Goal: Transaction & Acquisition: Purchase product/service

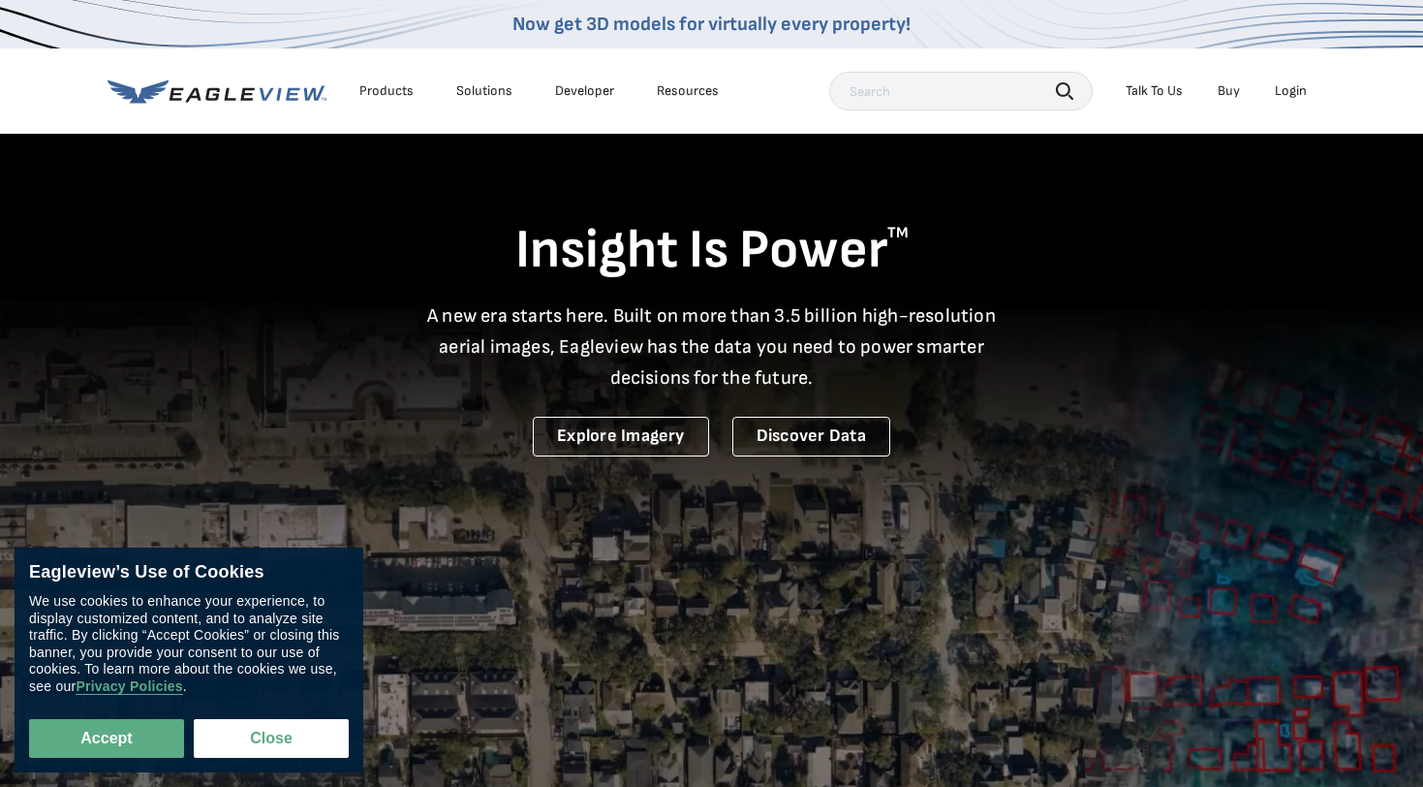
click at [1291, 92] on div "Login" at bounding box center [1291, 90] width 32 height 17
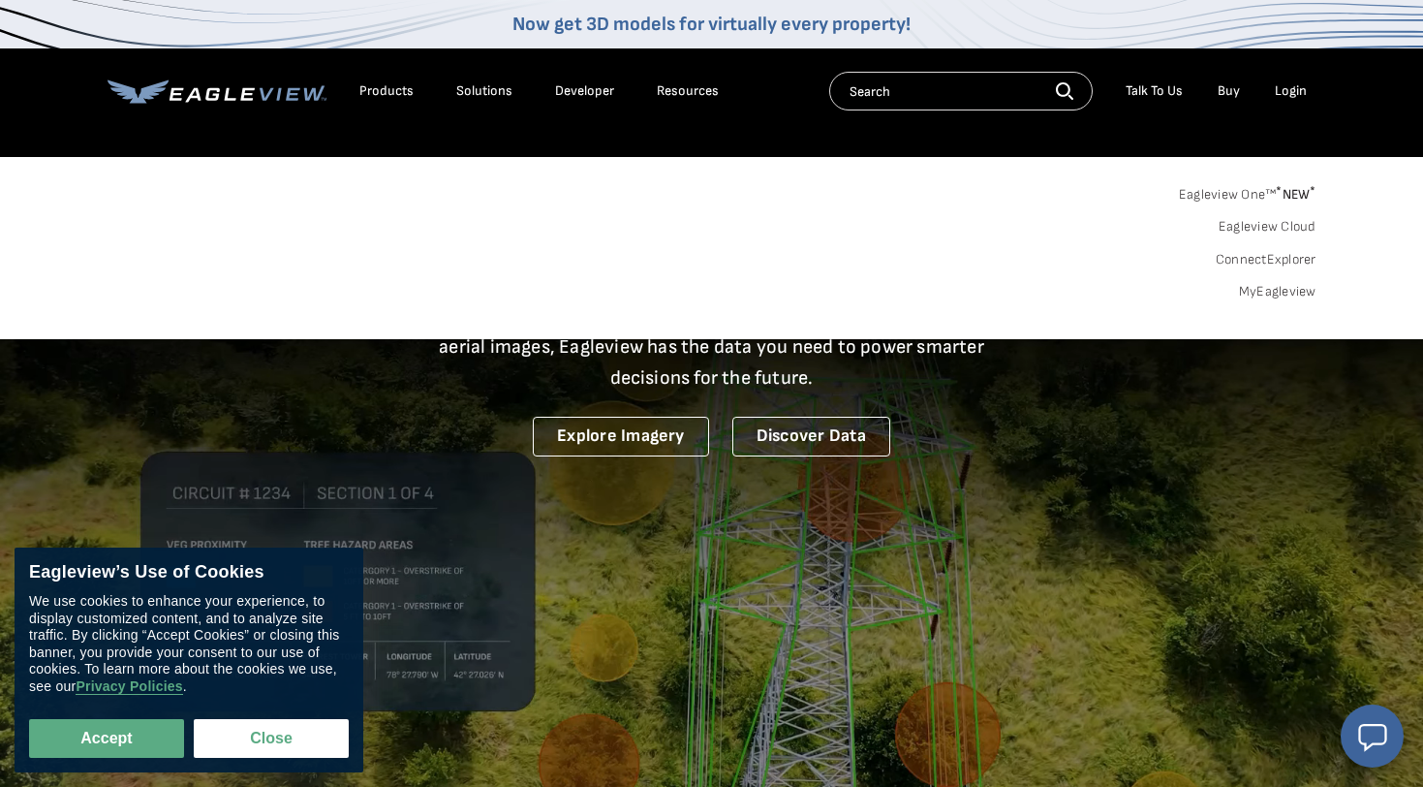
click at [1287, 90] on div "Login" at bounding box center [1291, 90] width 32 height 17
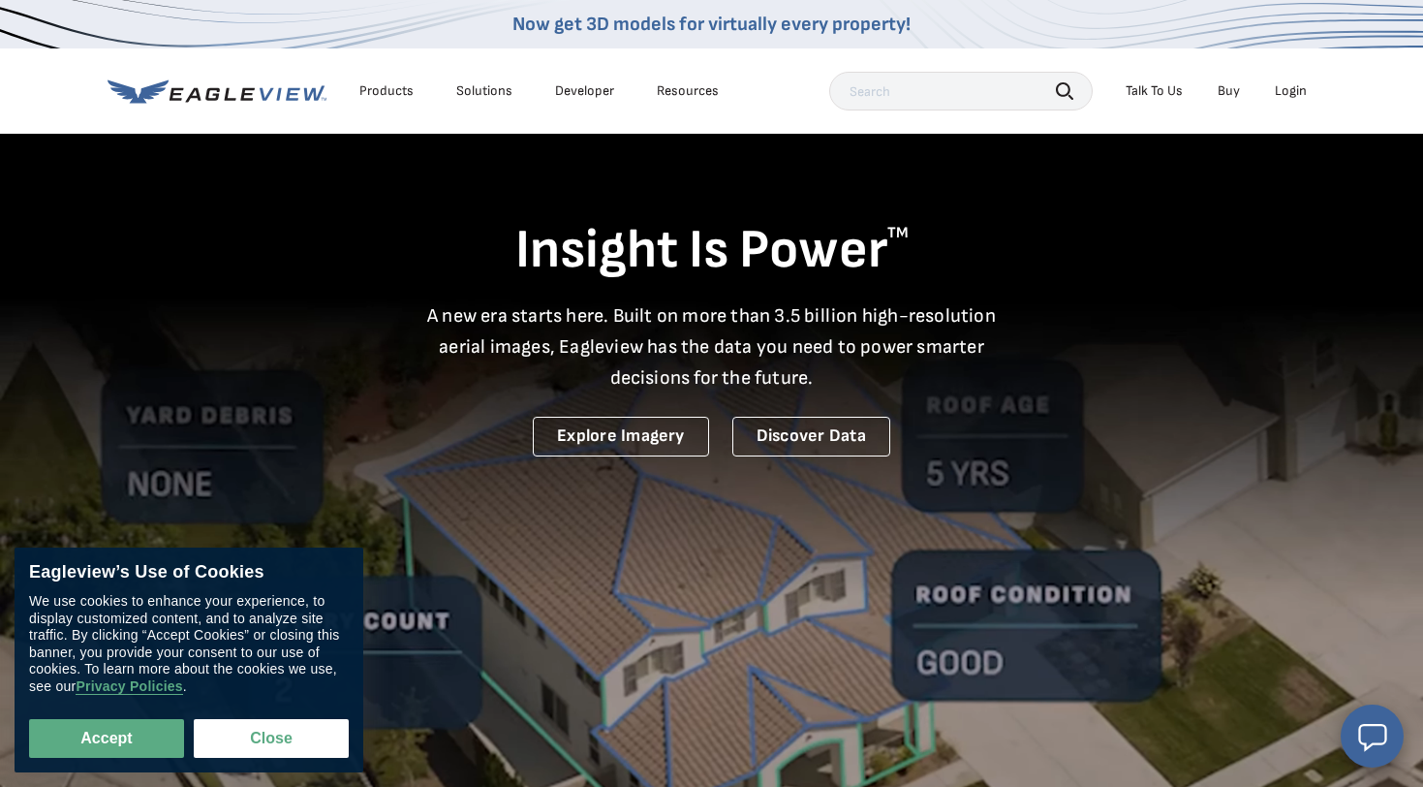
click at [1287, 90] on div "Login" at bounding box center [1291, 90] width 32 height 17
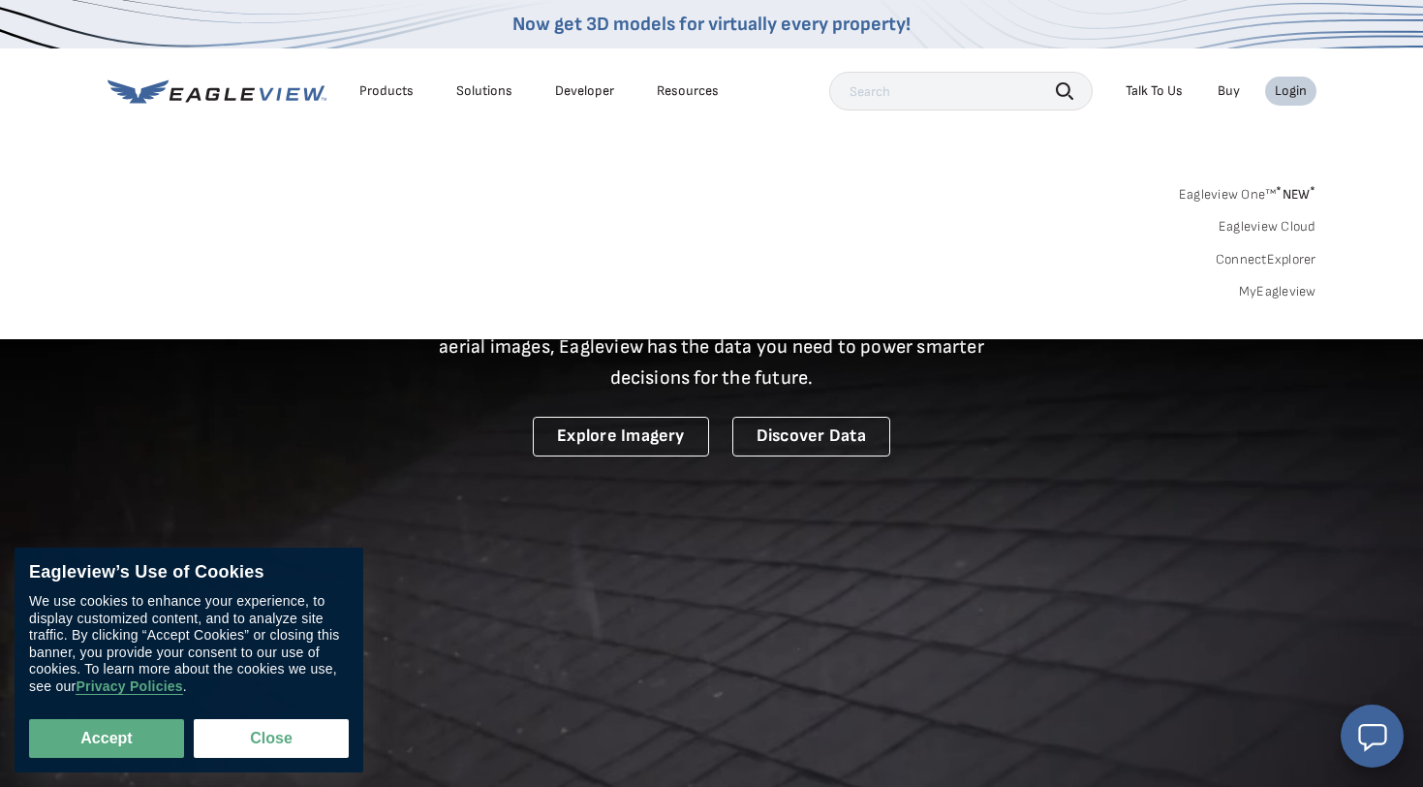
click at [1287, 90] on div "Login" at bounding box center [1291, 90] width 32 height 17
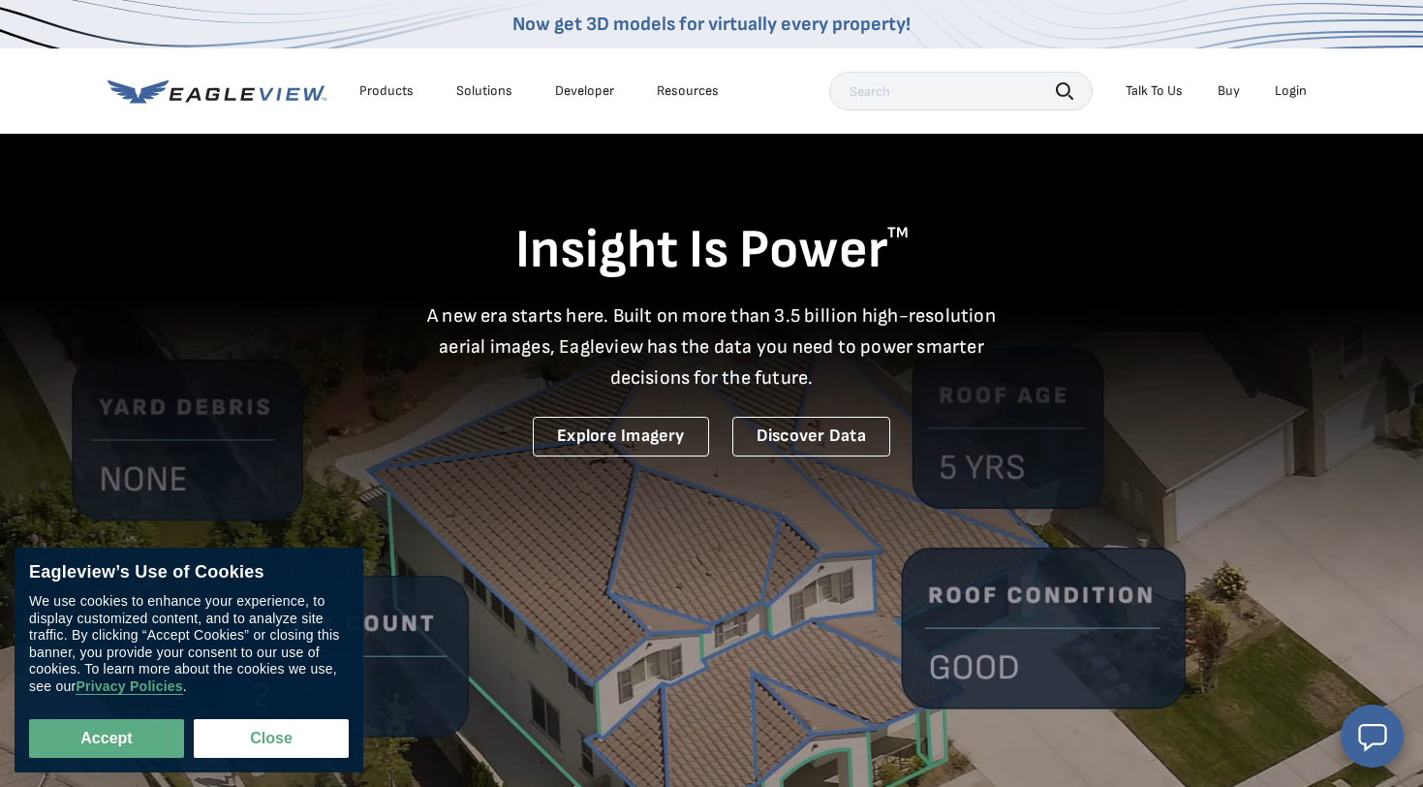
click at [1287, 90] on div "Login" at bounding box center [1291, 90] width 32 height 17
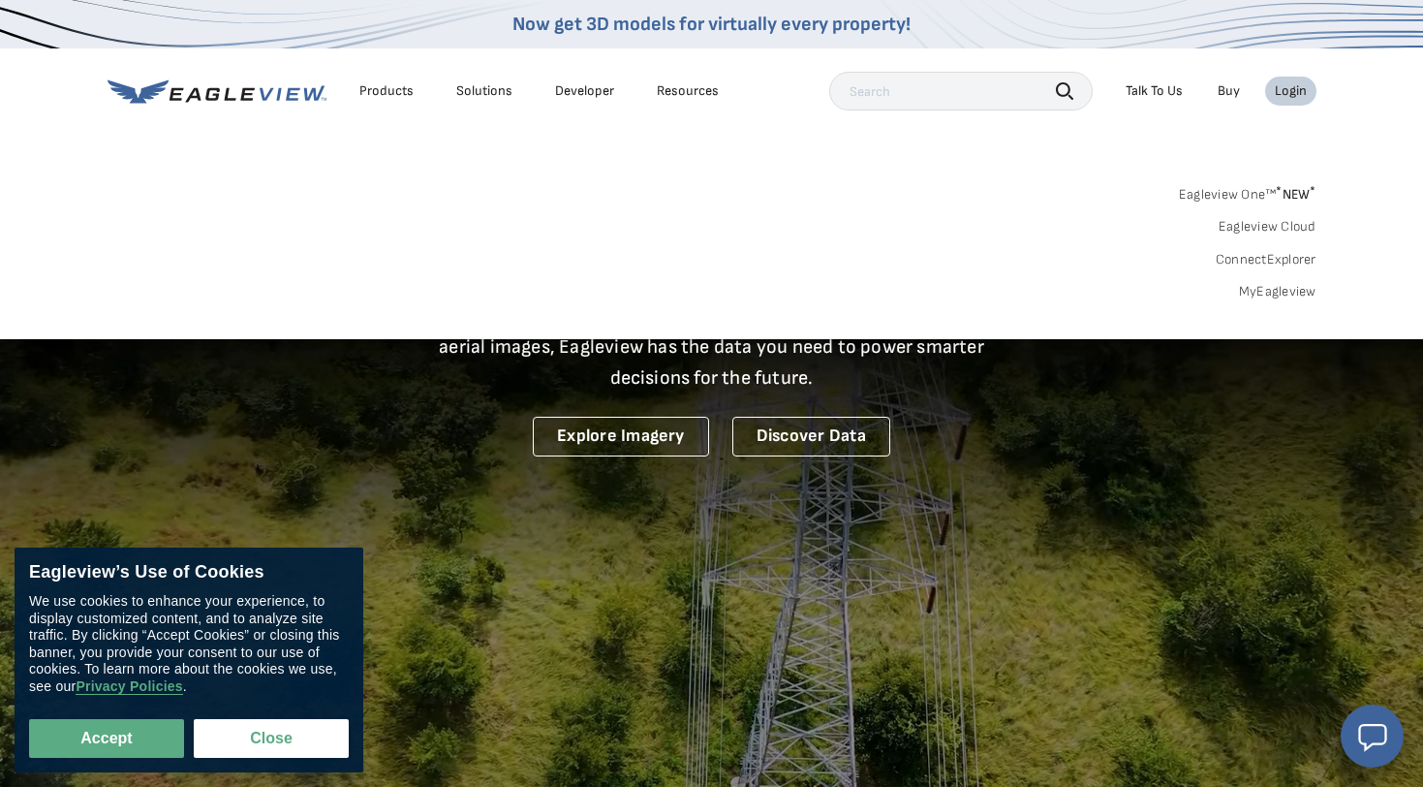
click at [1241, 193] on link "Eagleview One™ * NEW *" at bounding box center [1248, 191] width 138 height 22
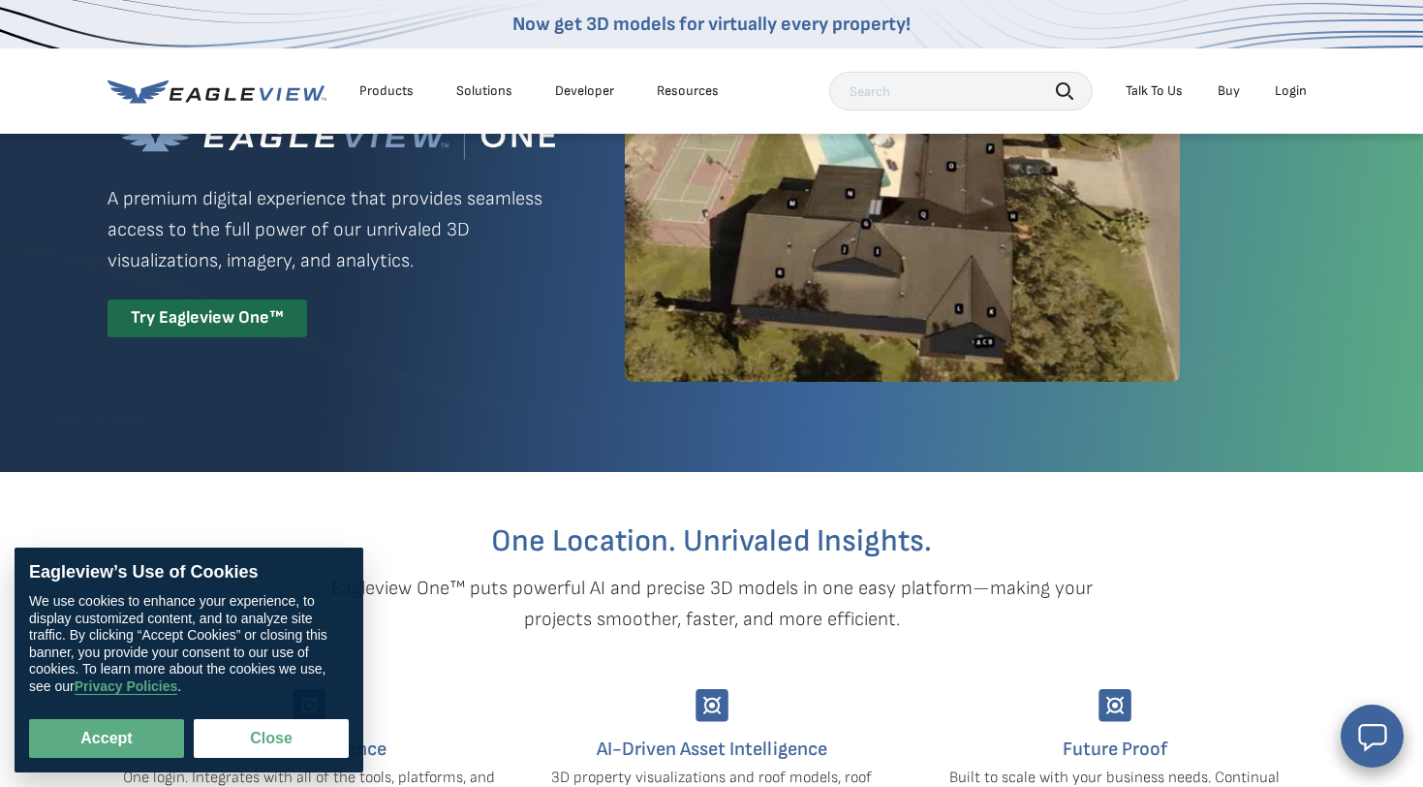
scroll to position [127, 0]
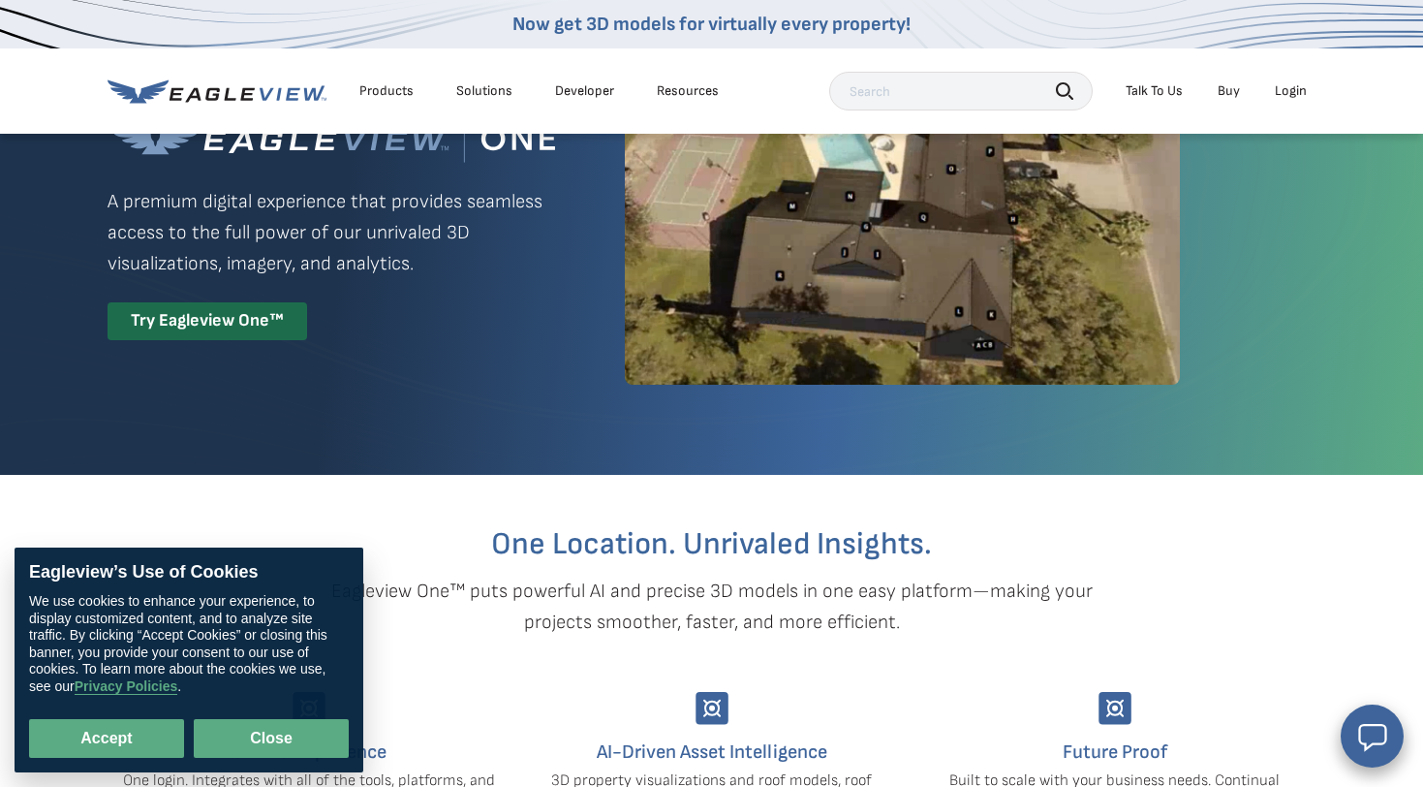
click at [252, 727] on button "Close" at bounding box center [271, 738] width 155 height 39
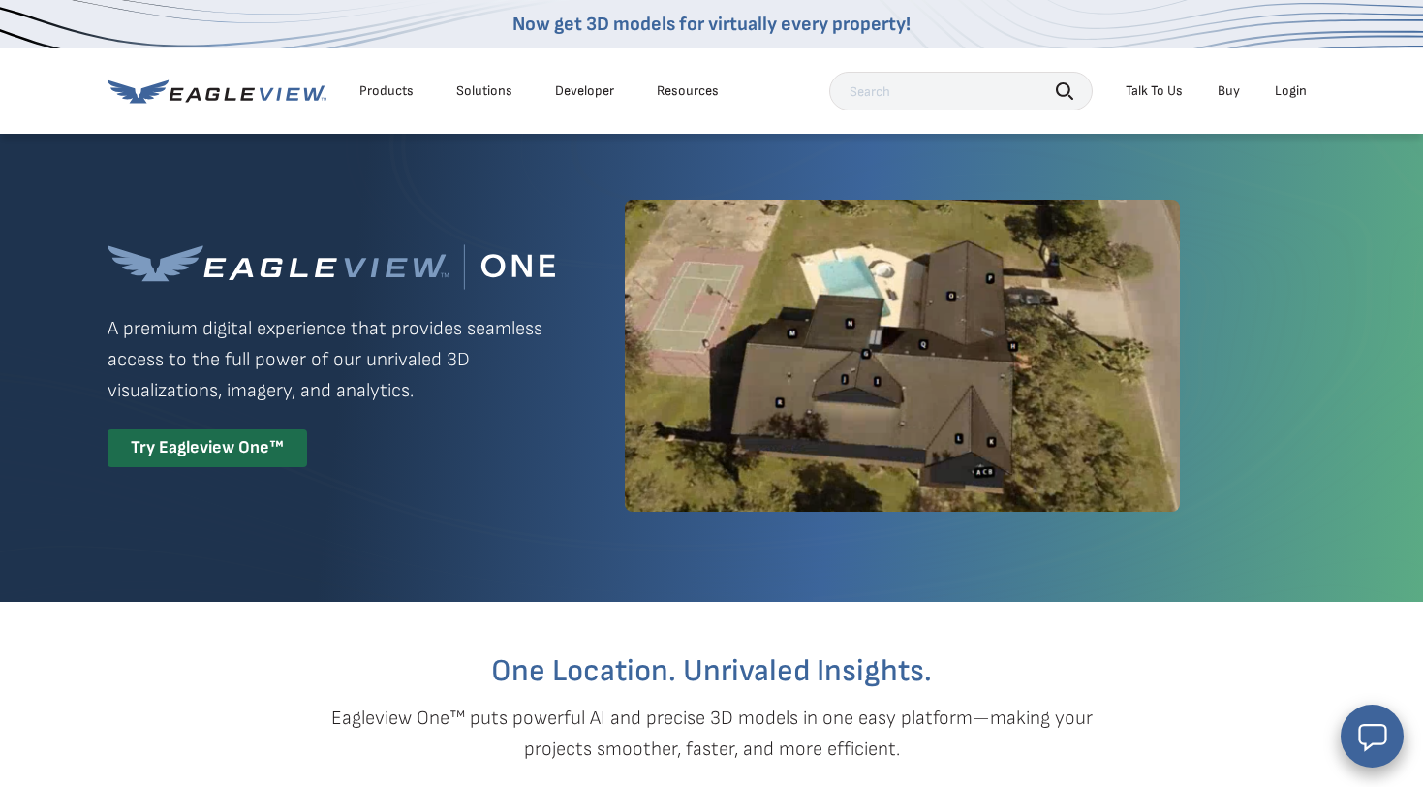
scroll to position [0, 0]
click at [1289, 85] on div "Login" at bounding box center [1291, 90] width 32 height 17
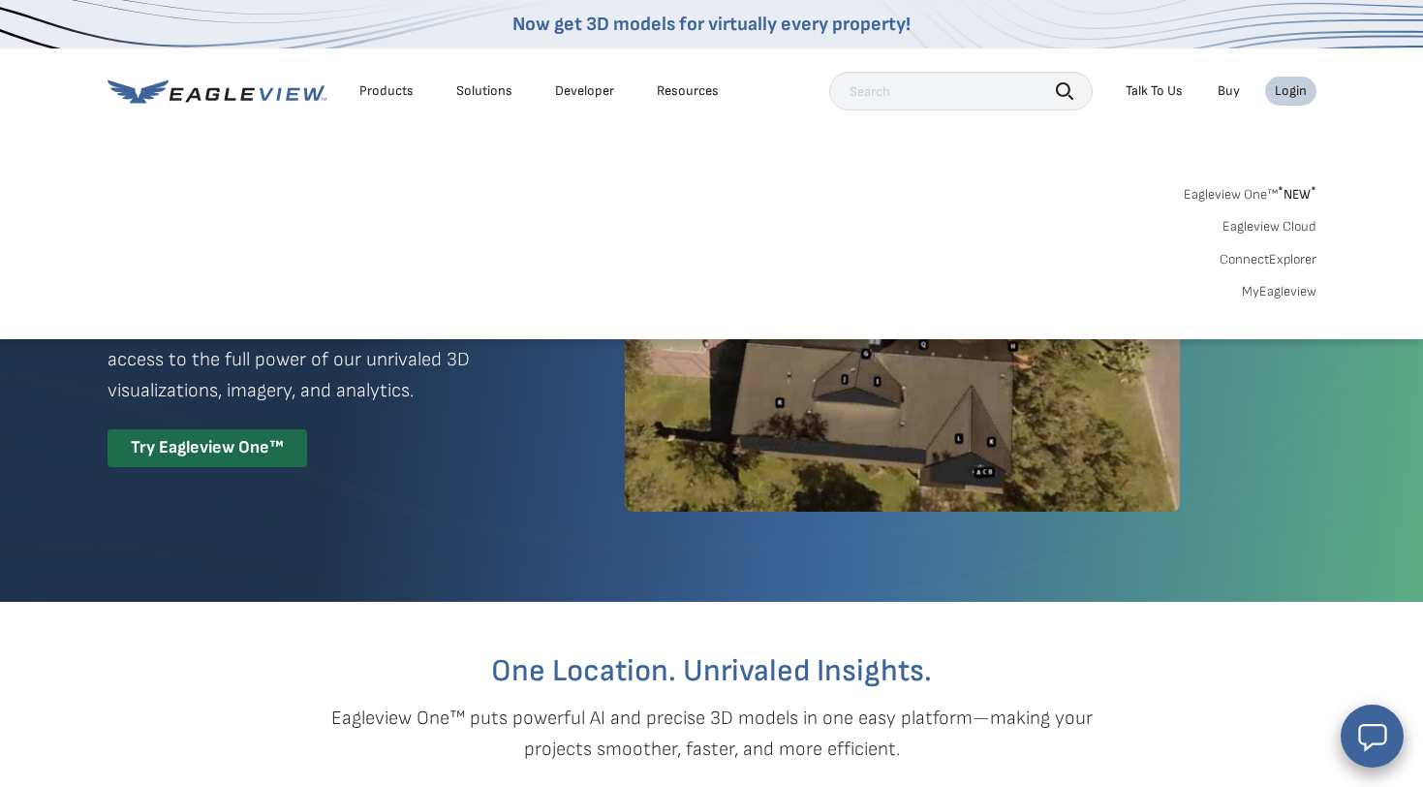
click at [1278, 289] on link "MyEagleview" at bounding box center [1279, 291] width 75 height 17
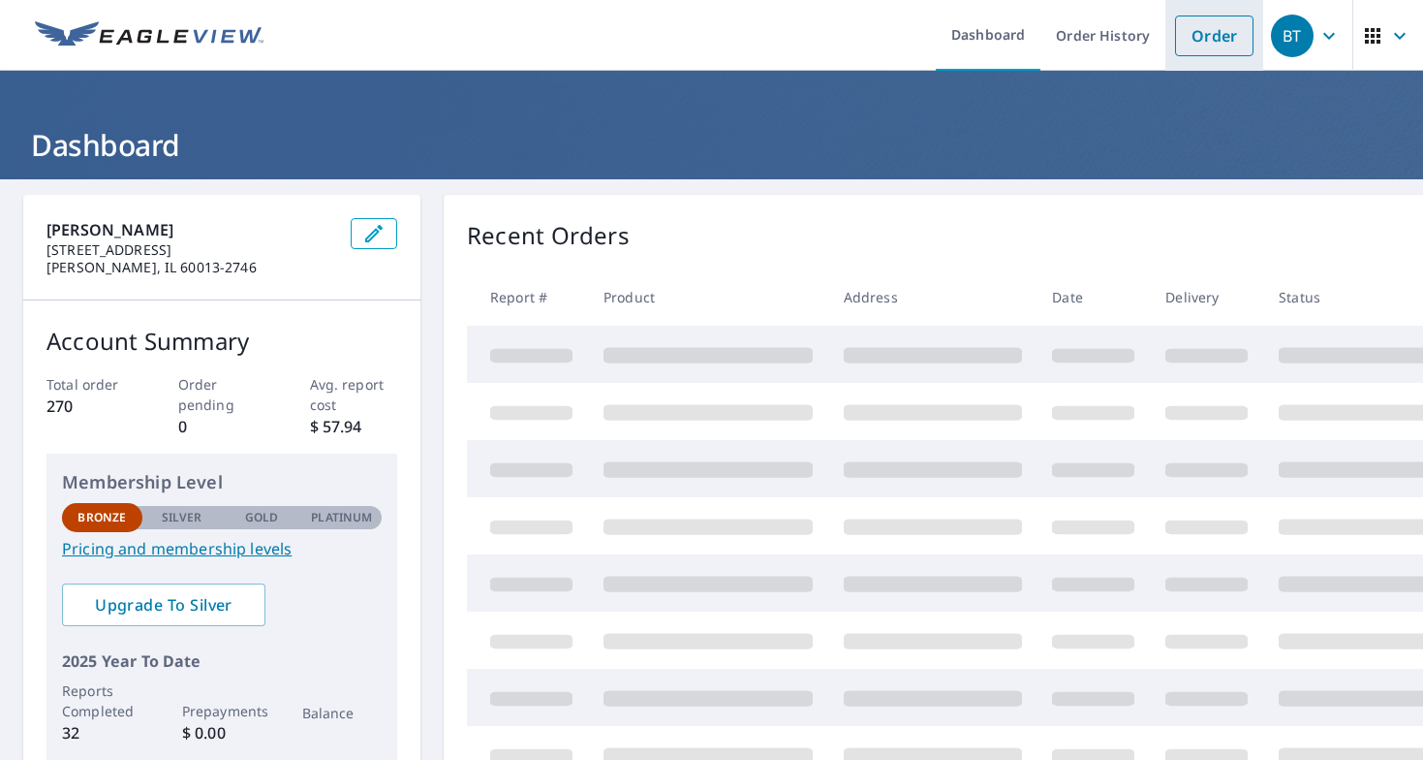
click at [1222, 37] on link "Order" at bounding box center [1214, 36] width 78 height 41
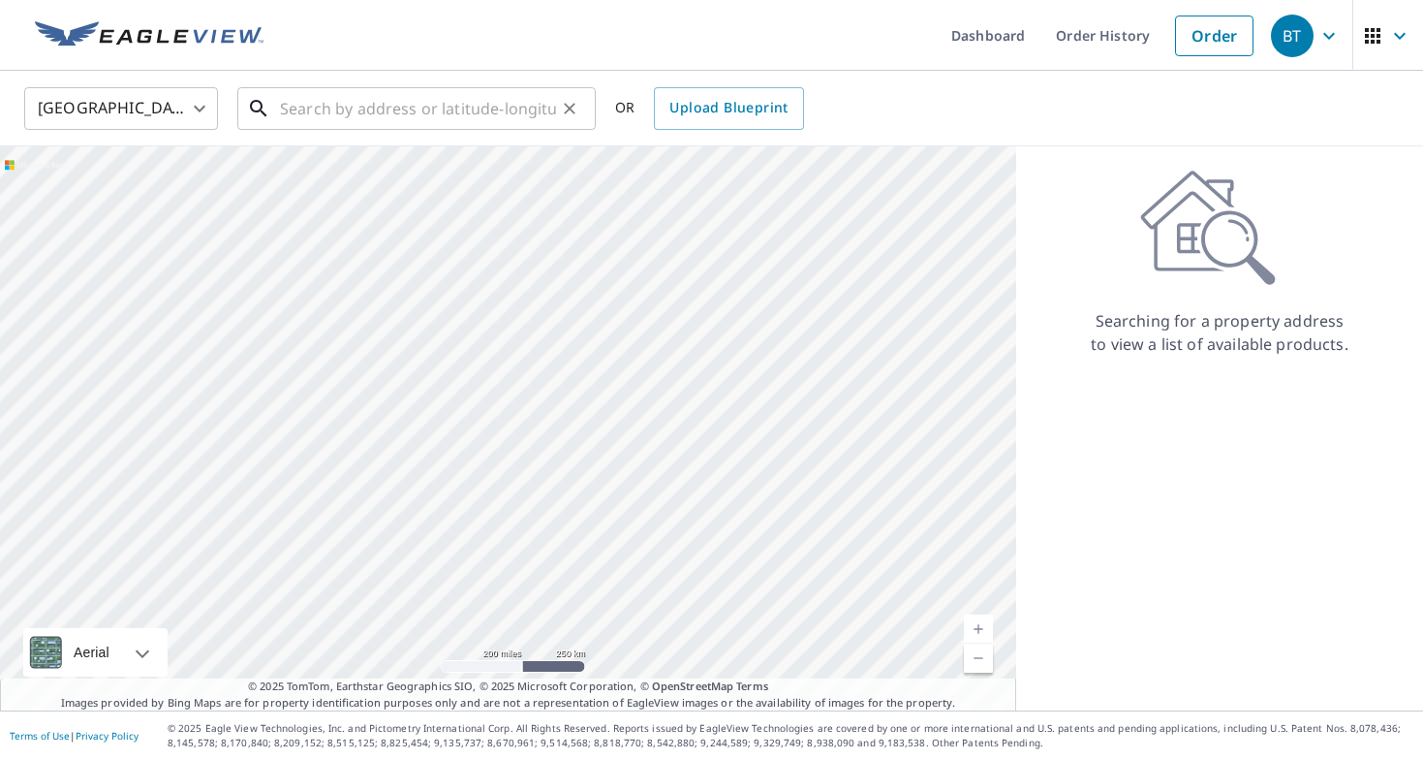
click at [354, 111] on input "text" at bounding box center [418, 108] width 276 height 54
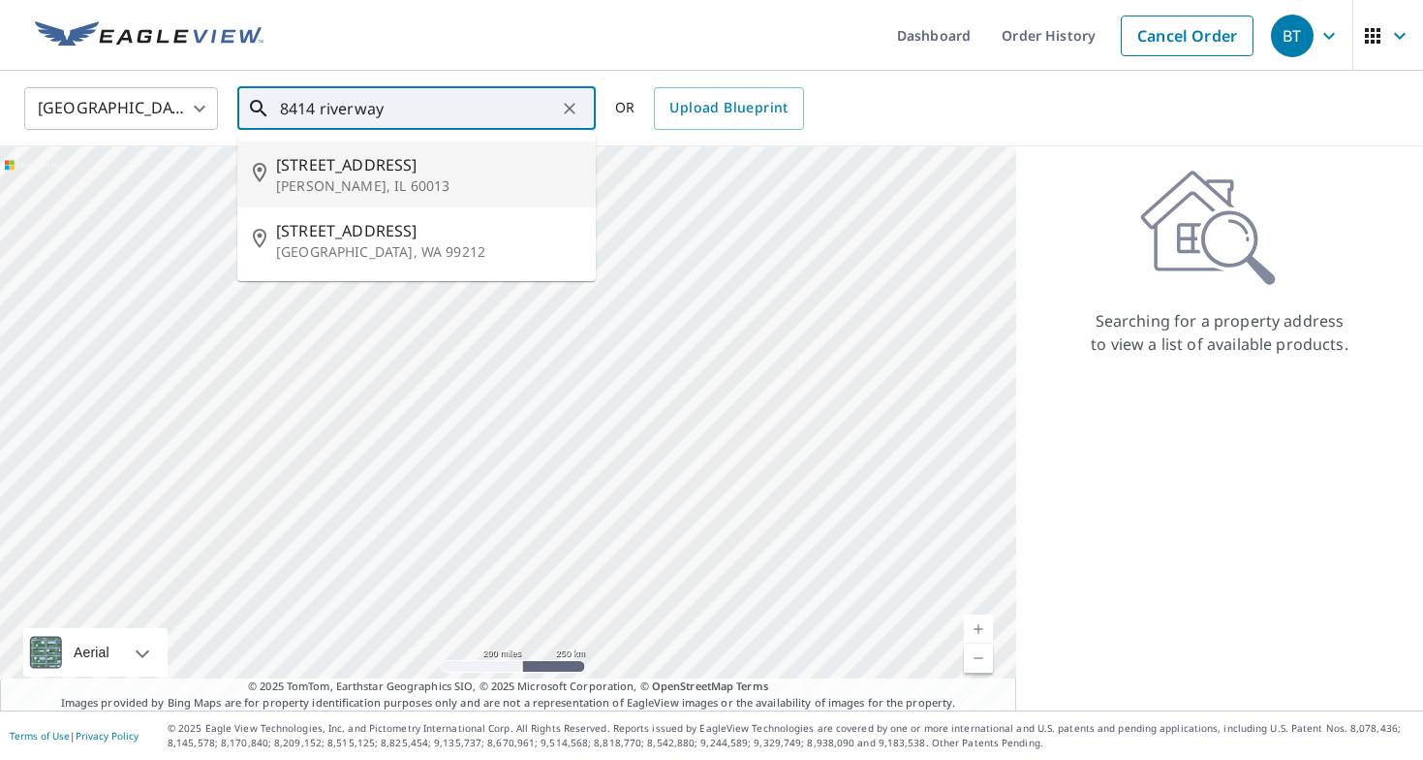
click at [315, 156] on span "[STREET_ADDRESS]" at bounding box center [428, 164] width 304 height 23
type input "[STREET_ADDRESS][PERSON_NAME]"
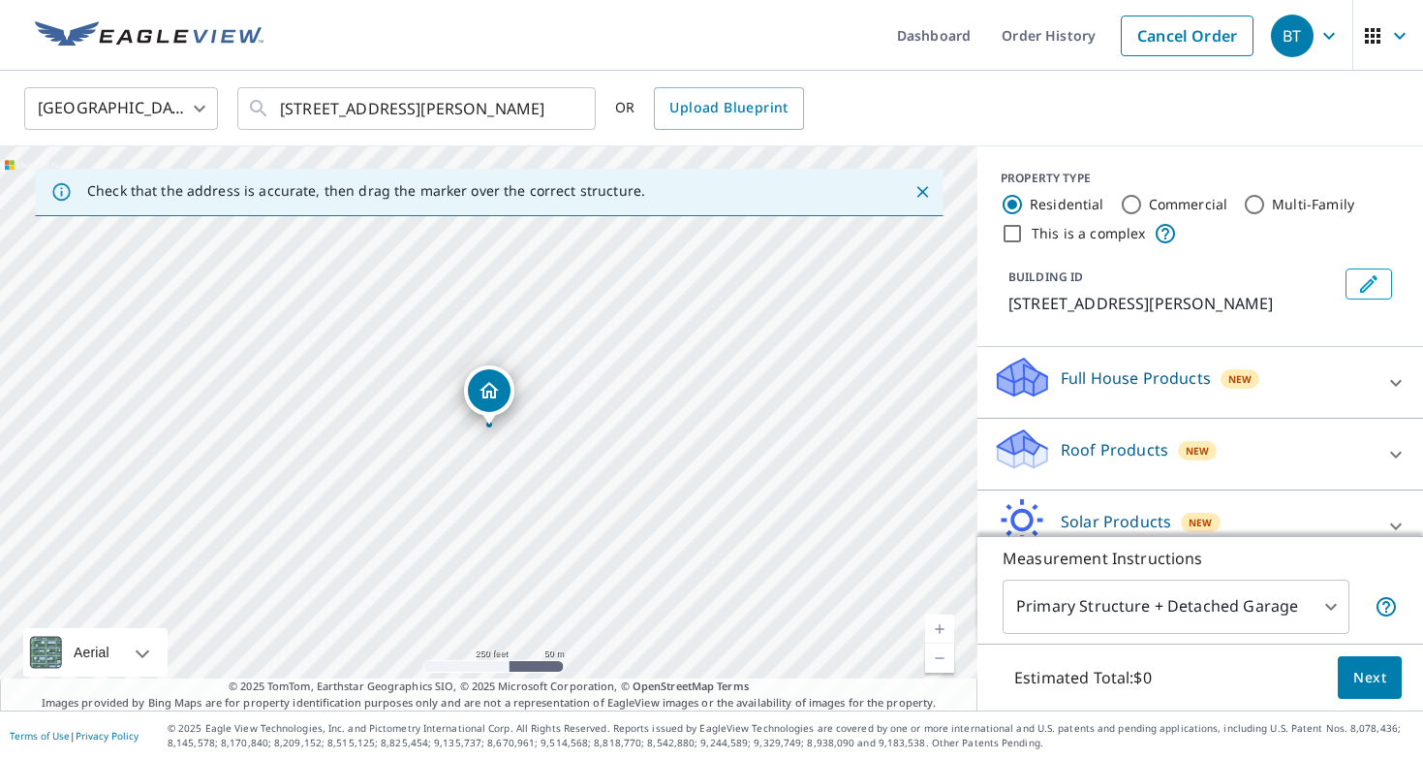
click at [936, 616] on link "Current Level 17, Zoom In" at bounding box center [939, 628] width 29 height 29
click at [936, 616] on link "Current Level 18, Zoom In" at bounding box center [939, 628] width 29 height 29
click at [936, 616] on link "Current Level 19, Zoom In" at bounding box center [939, 628] width 29 height 29
click at [936, 616] on link "Current Level 20, Zoom In Disabled" at bounding box center [939, 628] width 29 height 29
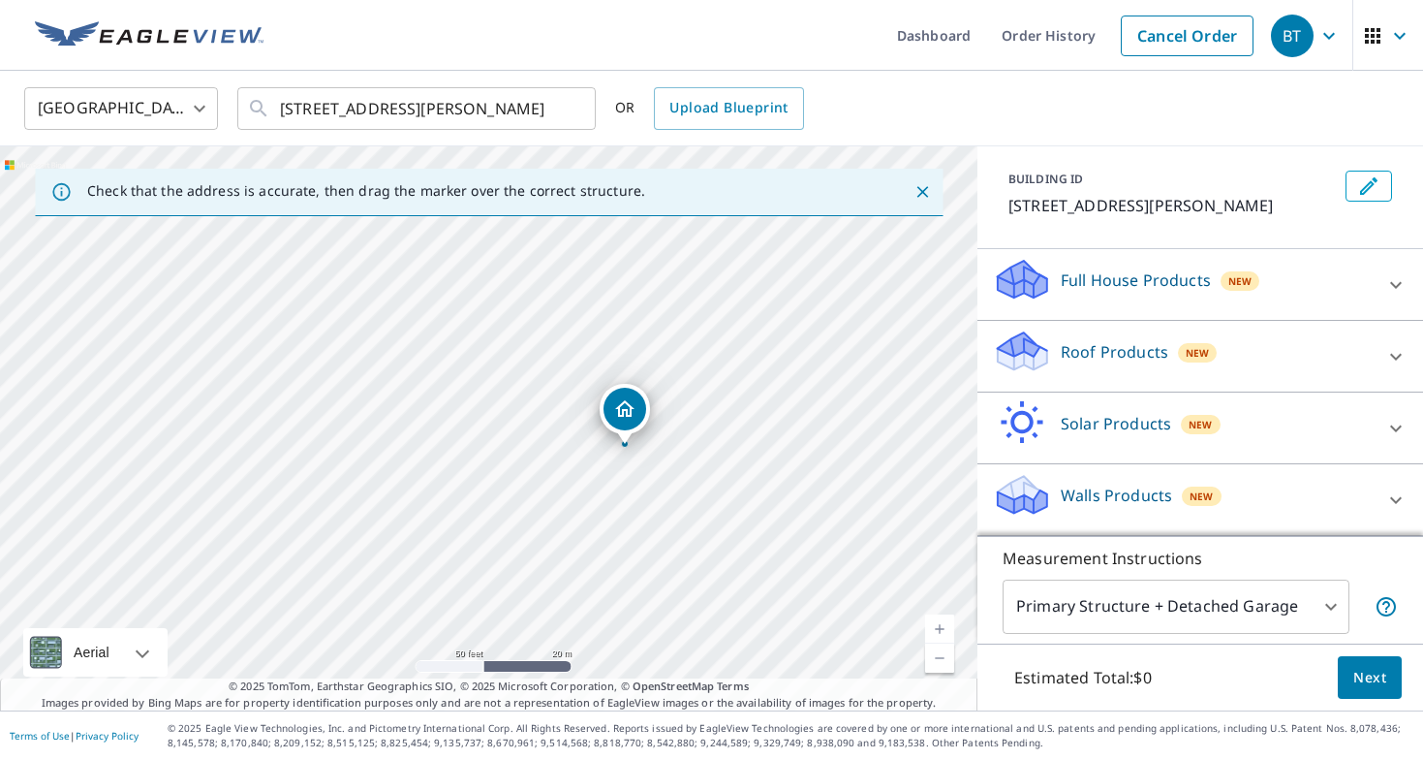
scroll to position [98, 0]
click at [1148, 346] on p "Roof Products" at bounding box center [1115, 351] width 108 height 23
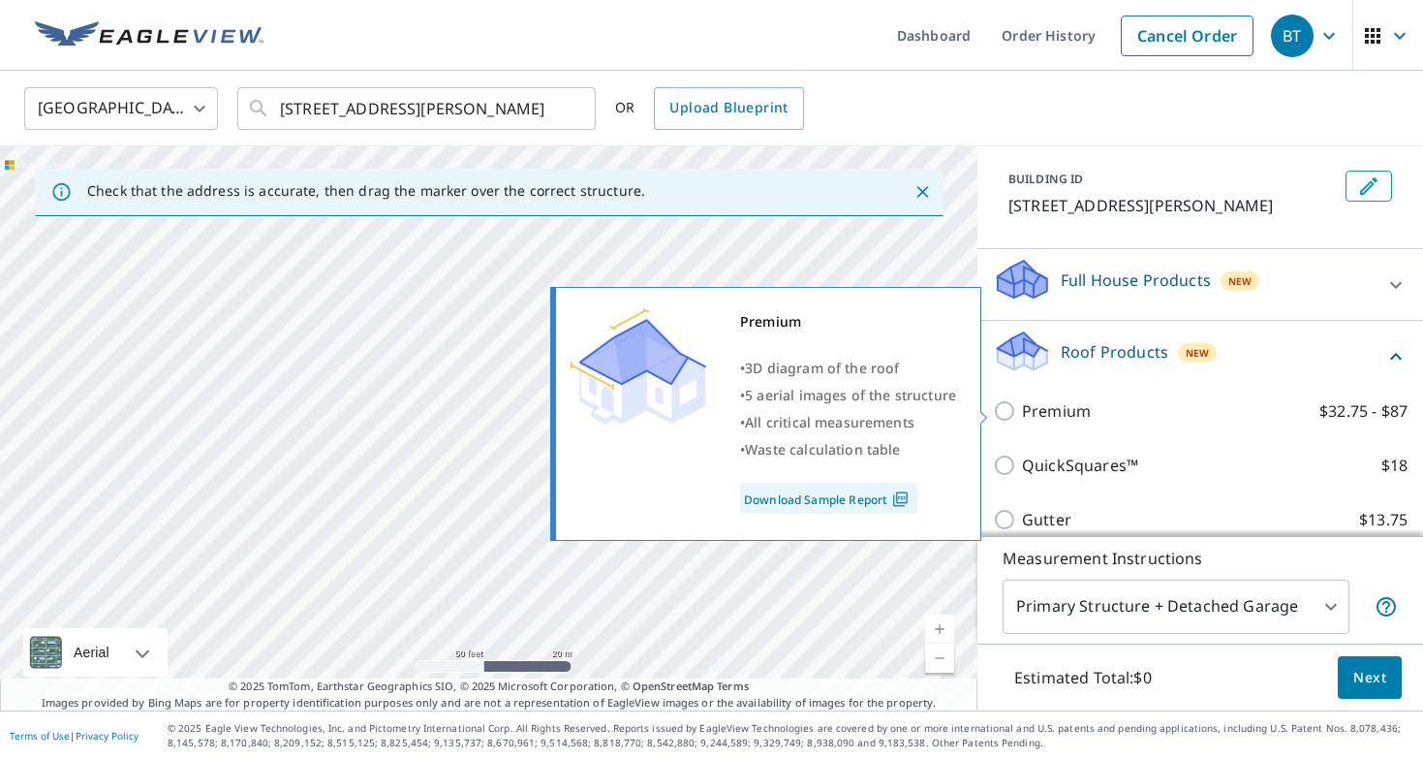
click at [1009, 408] on input "Premium $32.75 - $87" at bounding box center [1007, 410] width 29 height 23
checkbox input "true"
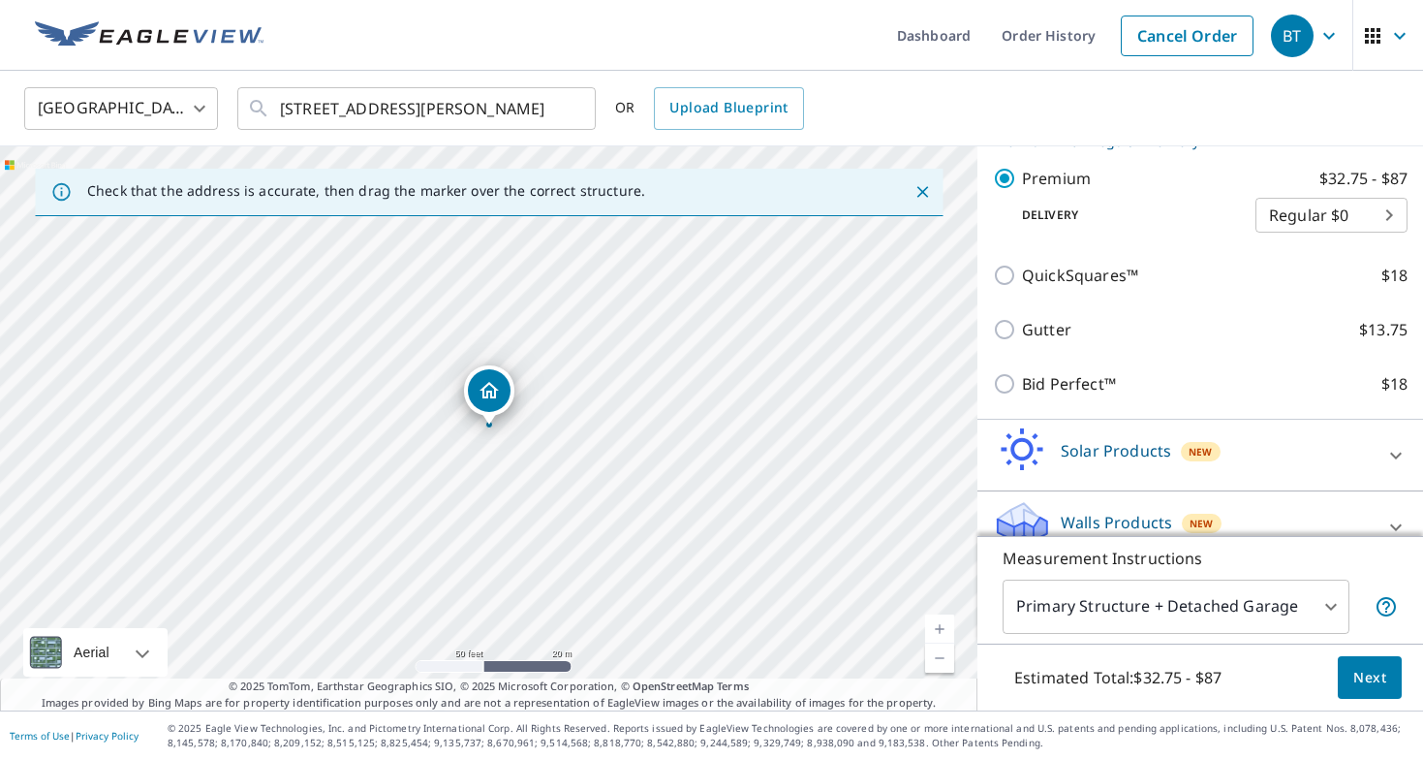
scroll to position [354, 0]
click at [1360, 672] on span "Next" at bounding box center [1370, 678] width 33 height 24
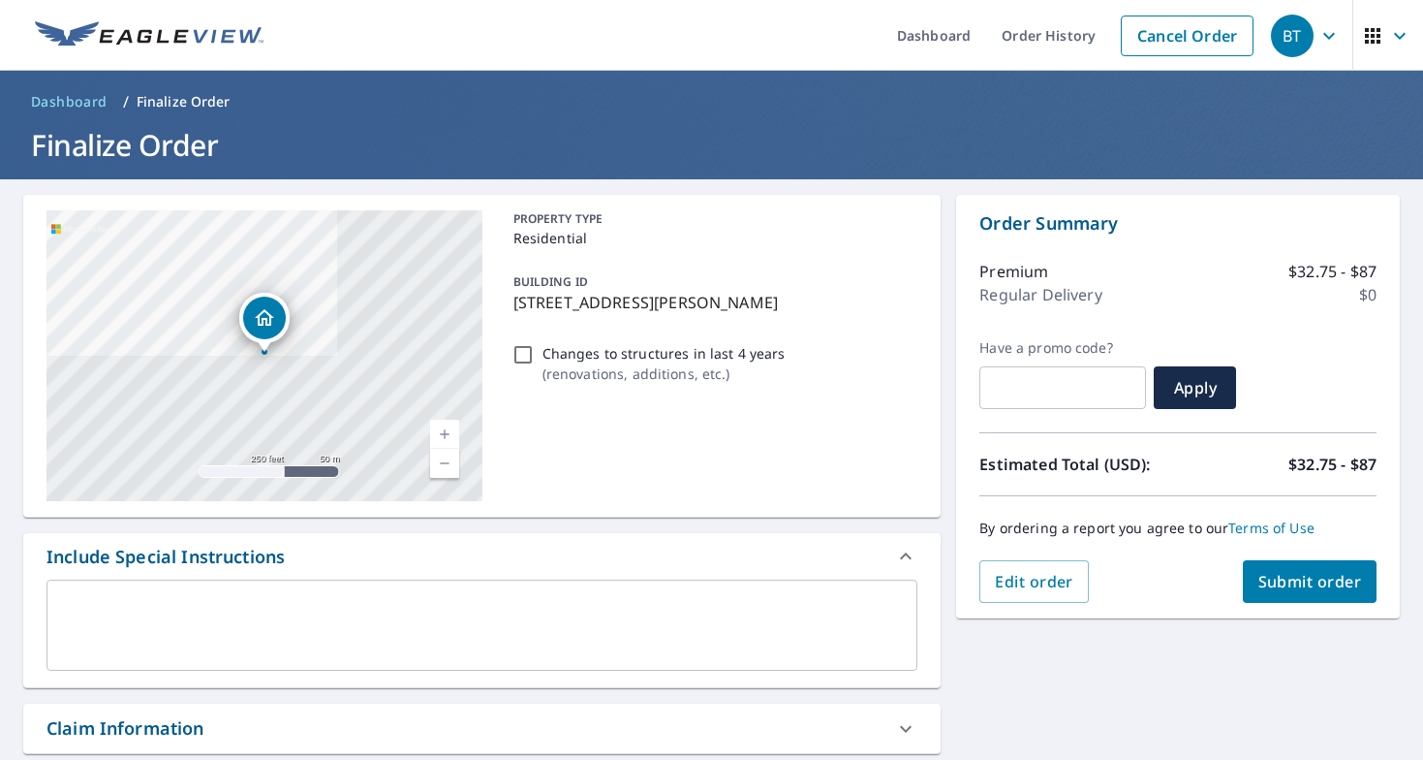
click at [1322, 580] on span "Submit order" at bounding box center [1311, 581] width 104 height 21
